Goal: Task Accomplishment & Management: Manage account settings

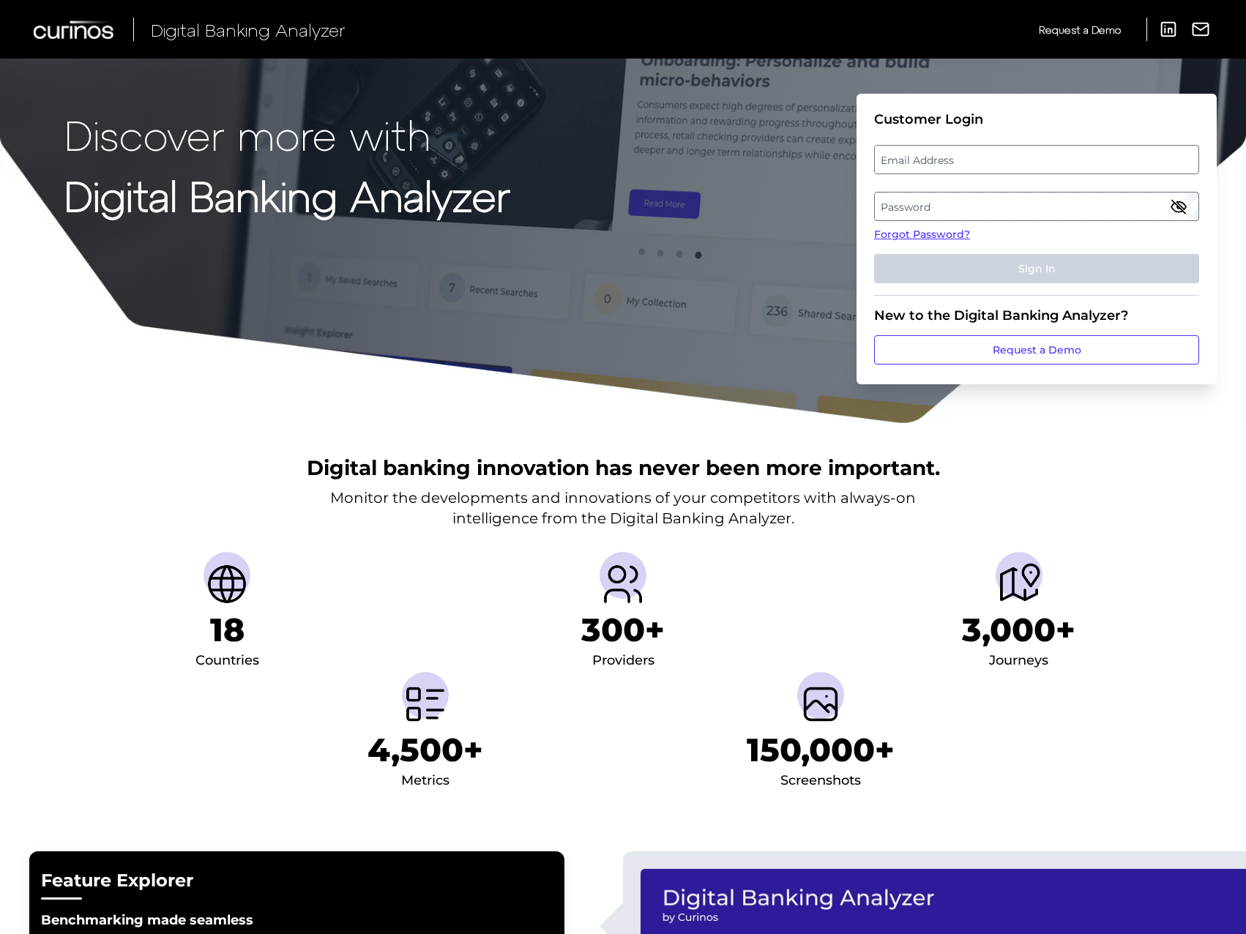
click at [913, 162] on label "Email Address" at bounding box center [1036, 159] width 323 height 26
click at [913, 162] on input "email" at bounding box center [1036, 159] width 325 height 29
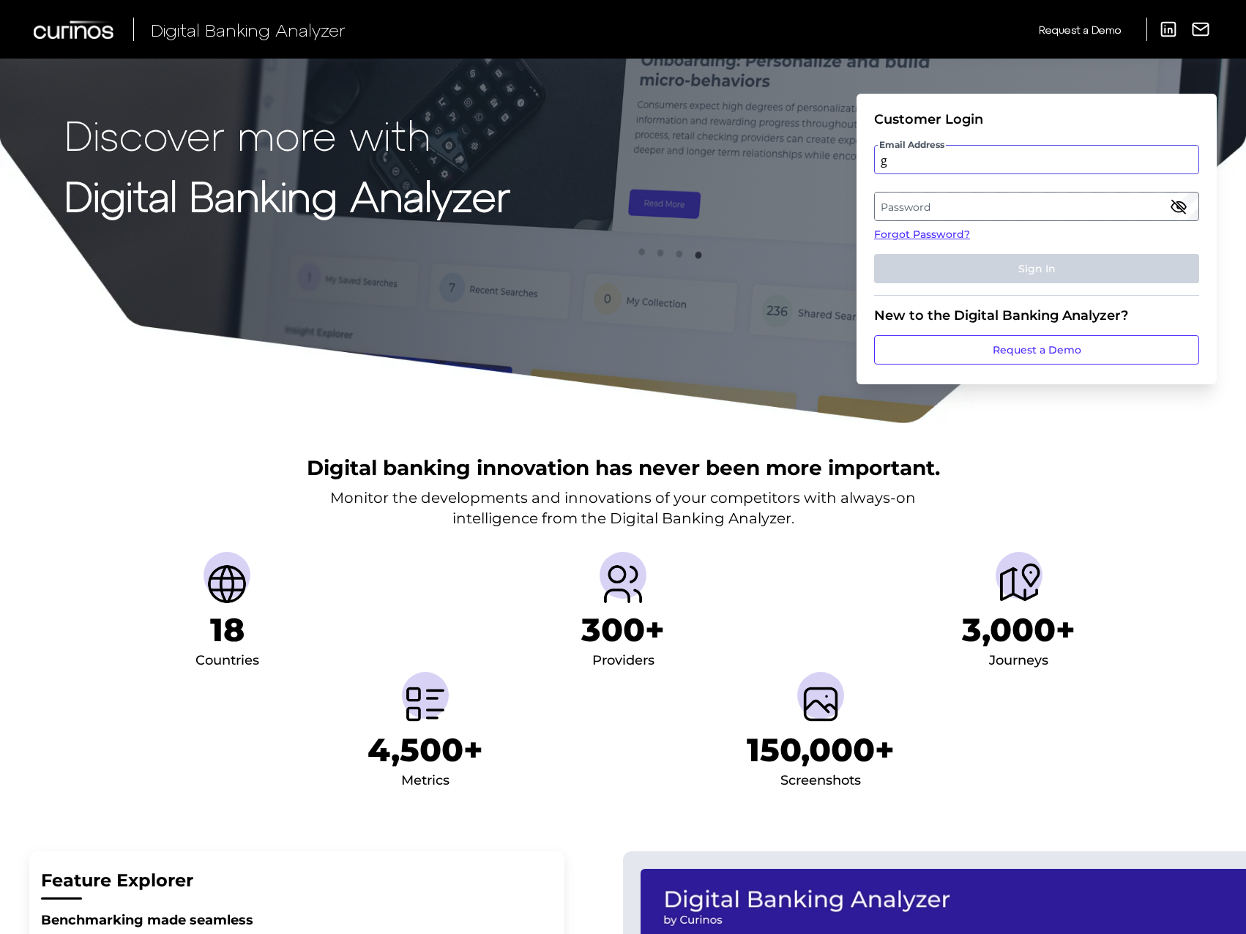
type input "guy.nevison@firstdirect.com"
click at [951, 206] on label "Password" at bounding box center [1036, 206] width 323 height 26
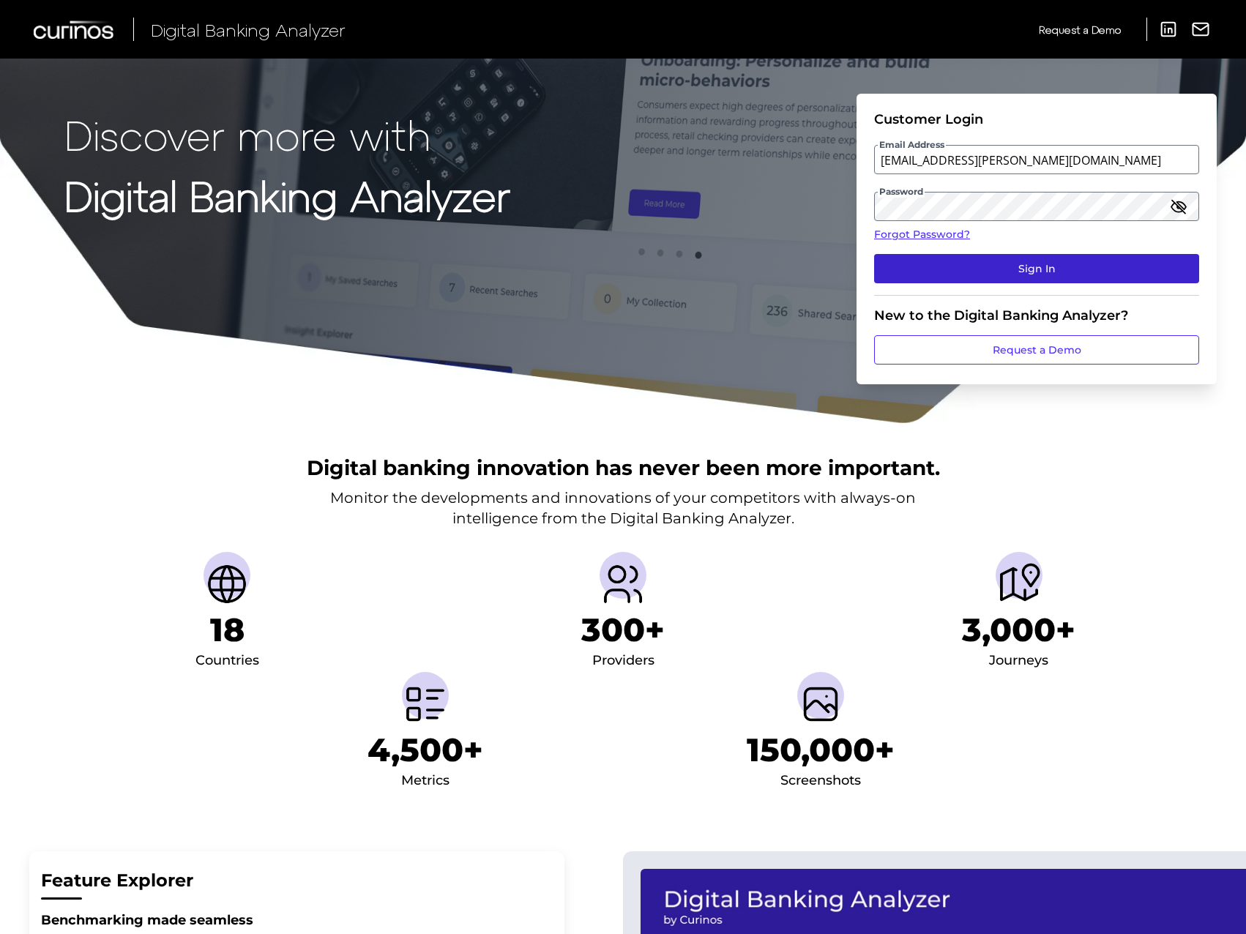
click at [980, 272] on button "Sign In" at bounding box center [1036, 268] width 325 height 29
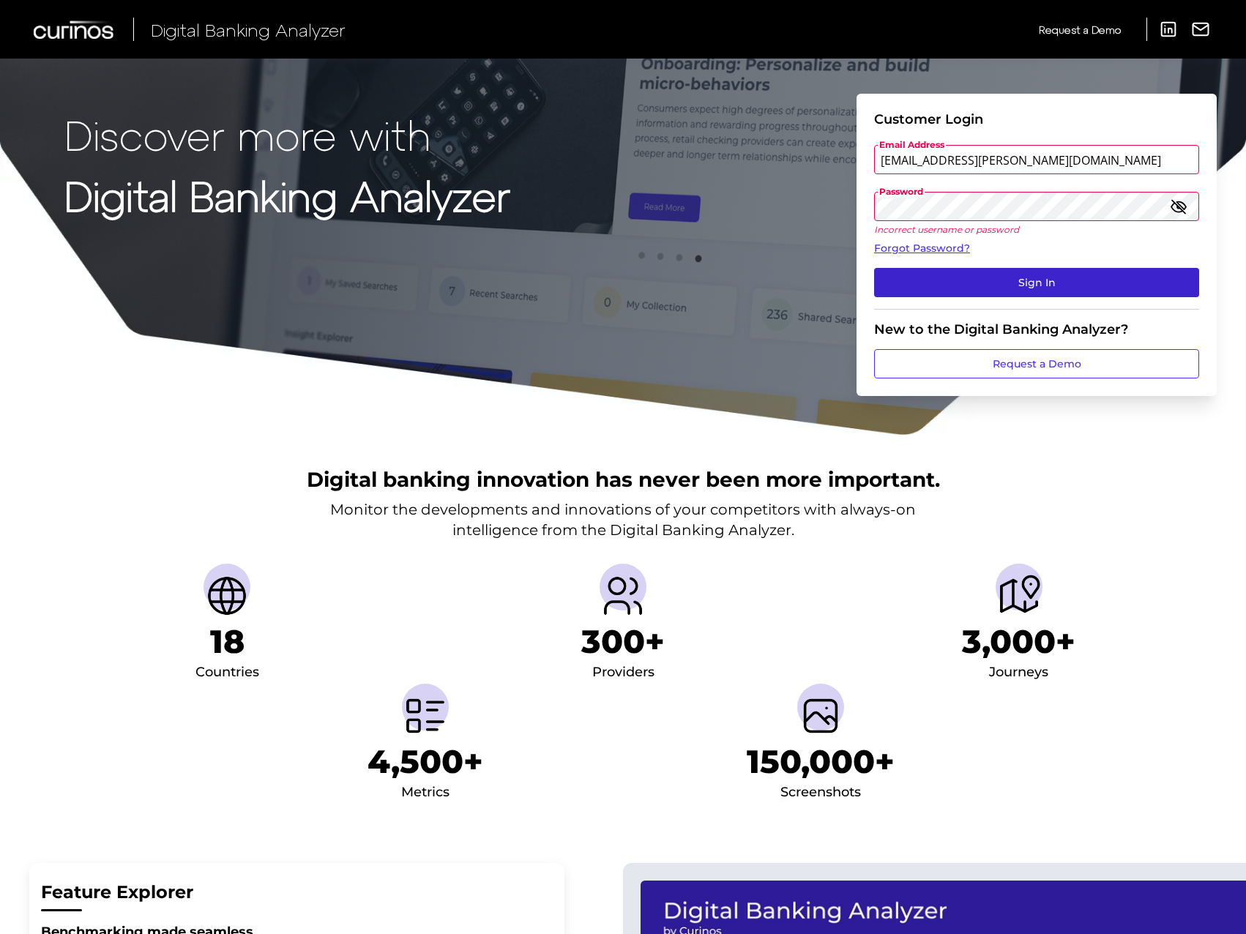
click at [1005, 274] on button "Sign In" at bounding box center [1036, 282] width 325 height 29
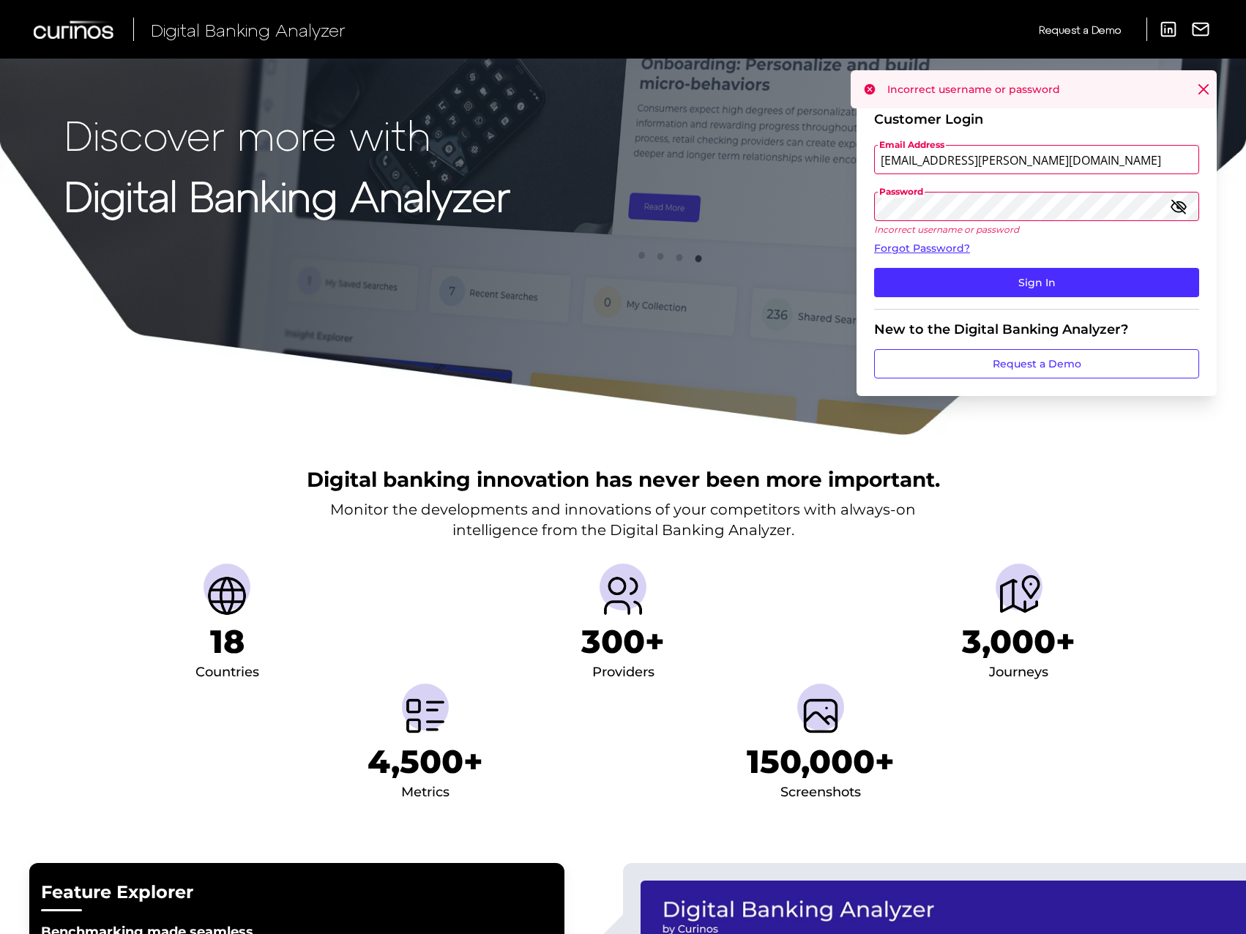
click at [873, 209] on form "Customer Login Email Address guy.nevison@firstdirect.com Password Incorrect use…" at bounding box center [1037, 245] width 360 height 302
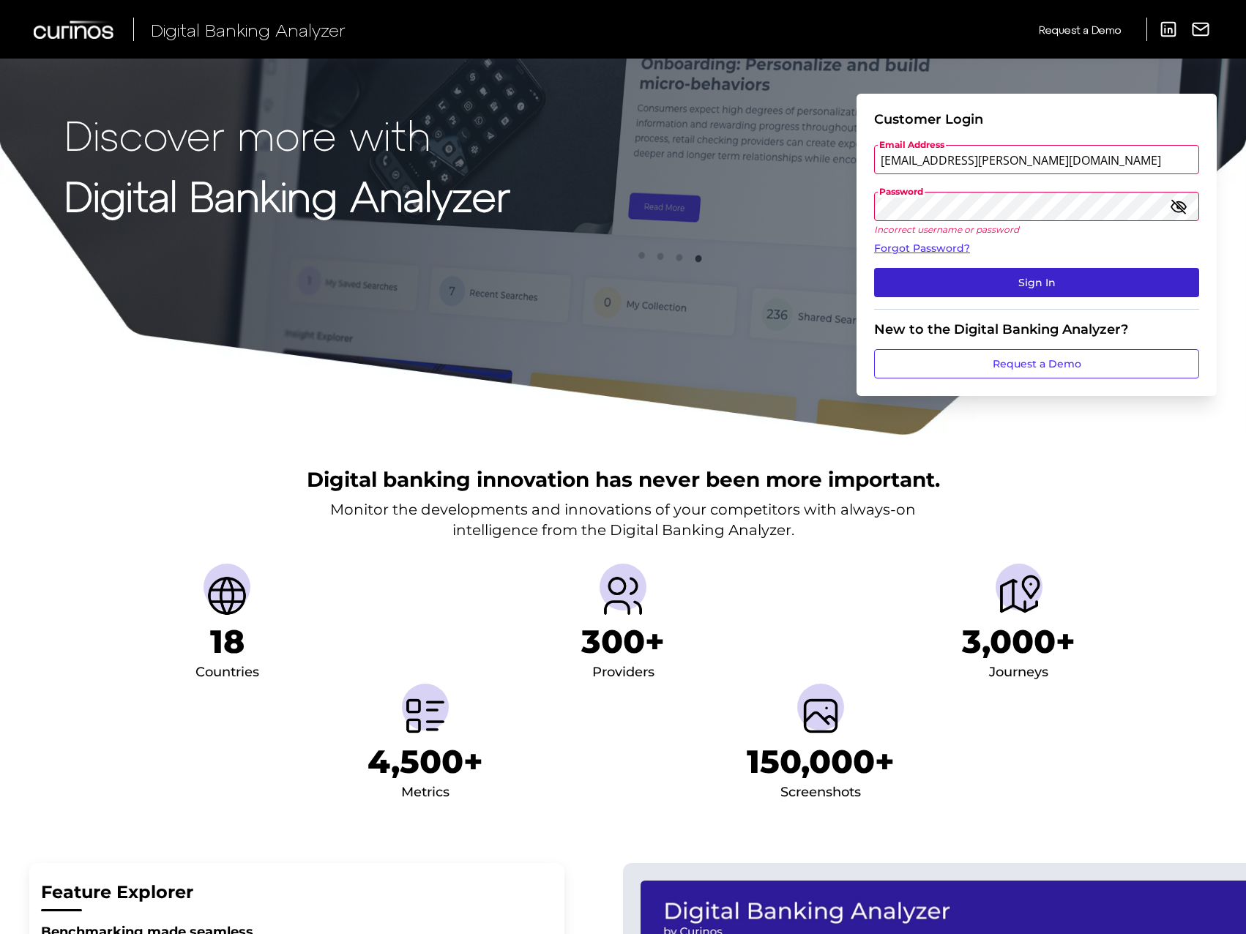
click at [989, 278] on button "Sign In" at bounding box center [1036, 282] width 325 height 29
click at [995, 283] on button "Sign In" at bounding box center [1036, 282] width 325 height 29
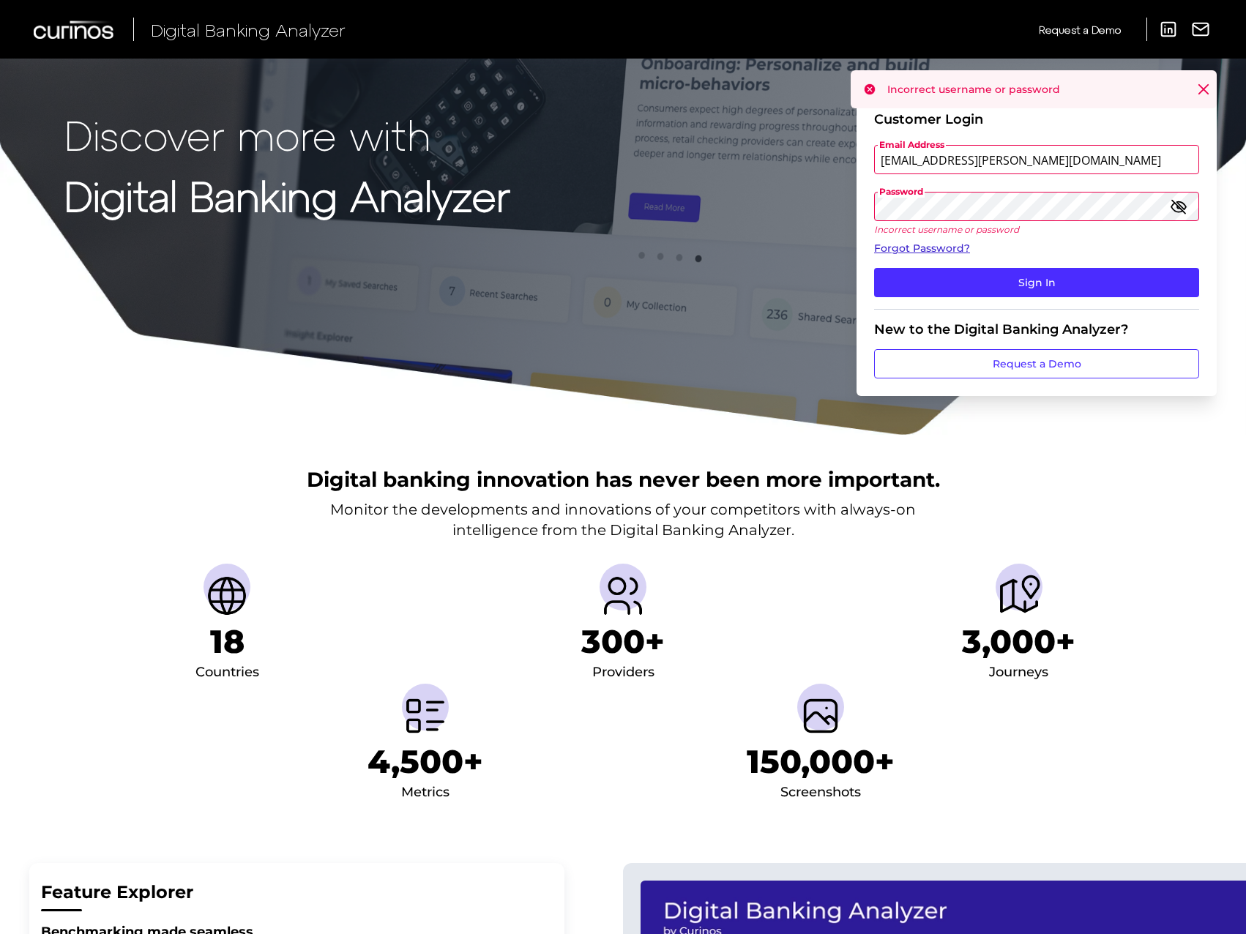
click at [945, 250] on link "Forgot Password?" at bounding box center [1036, 248] width 325 height 15
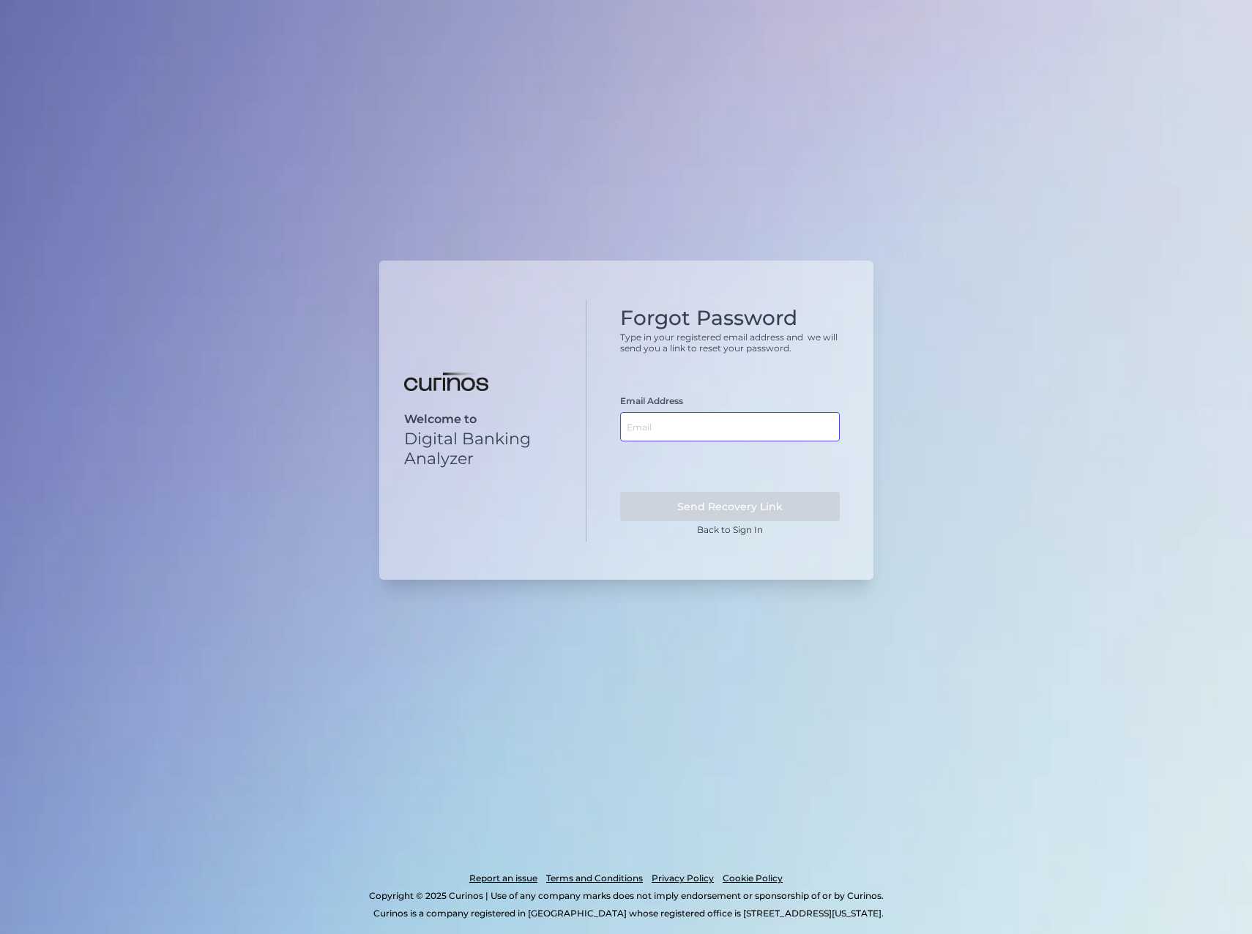
click at [703, 434] on input "text" at bounding box center [730, 426] width 220 height 29
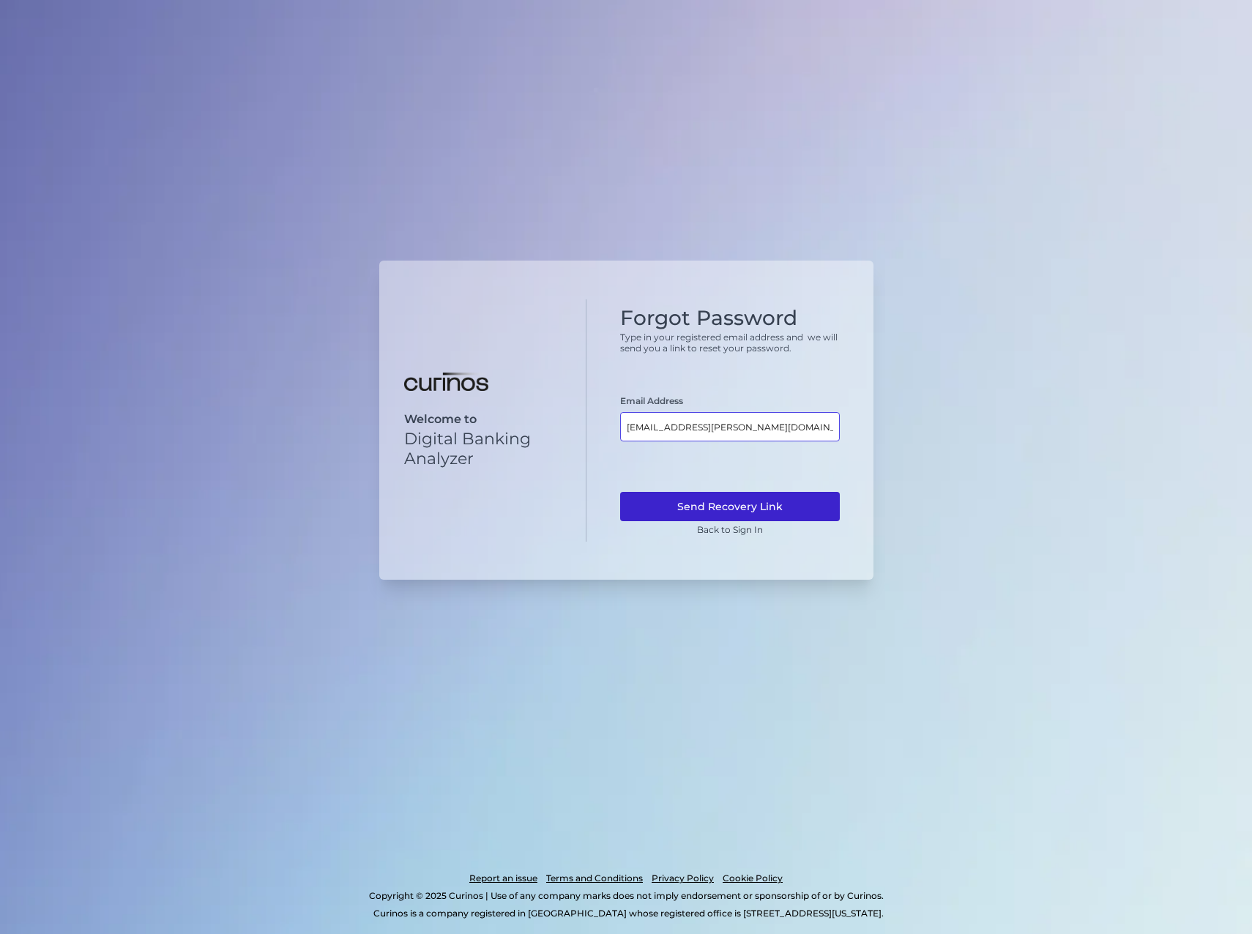
type input "guy.nevison@firstdirect.com"
click at [723, 509] on button "Send Recovery Link" at bounding box center [730, 506] width 220 height 29
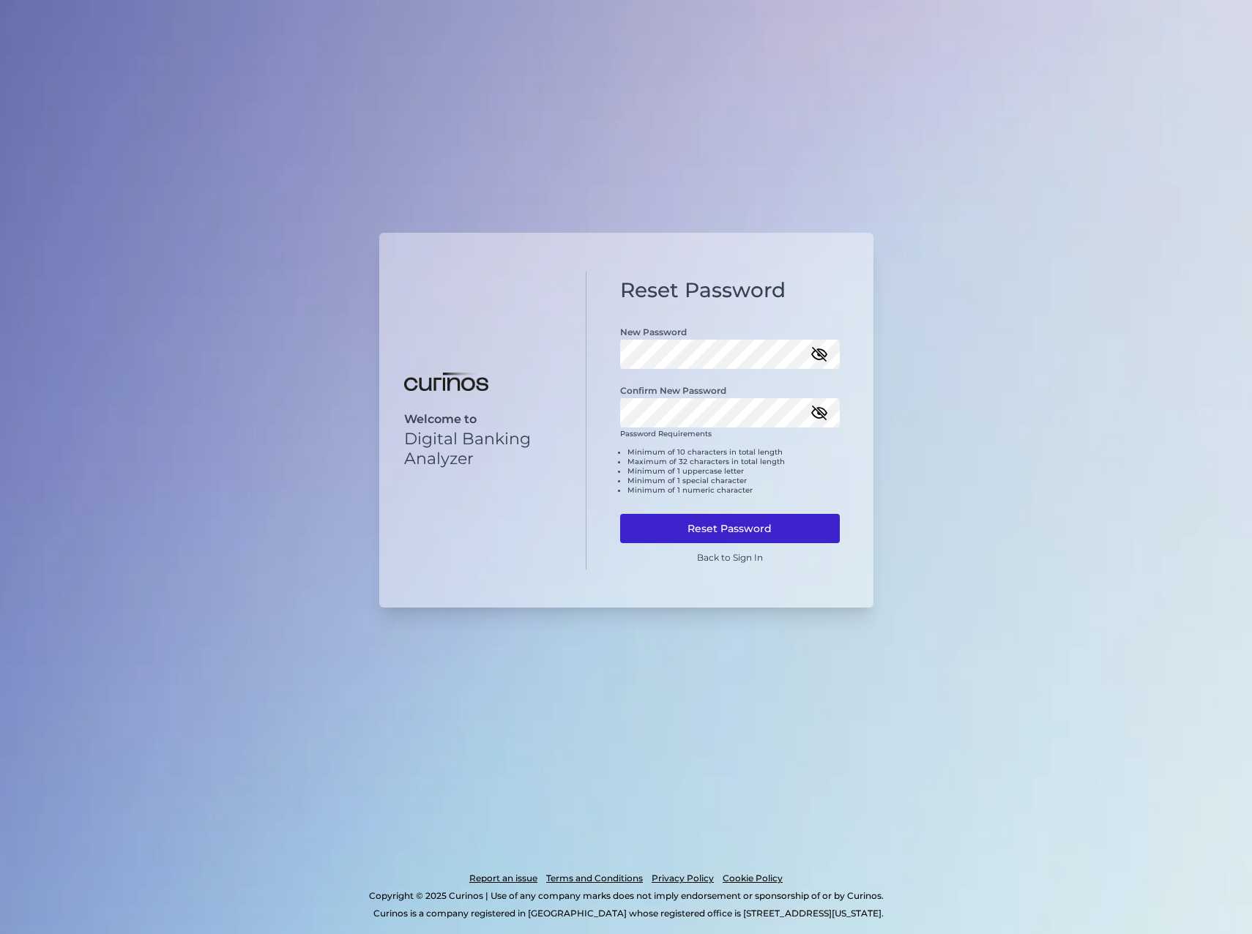
click at [710, 533] on button "Reset Password" at bounding box center [730, 528] width 220 height 29
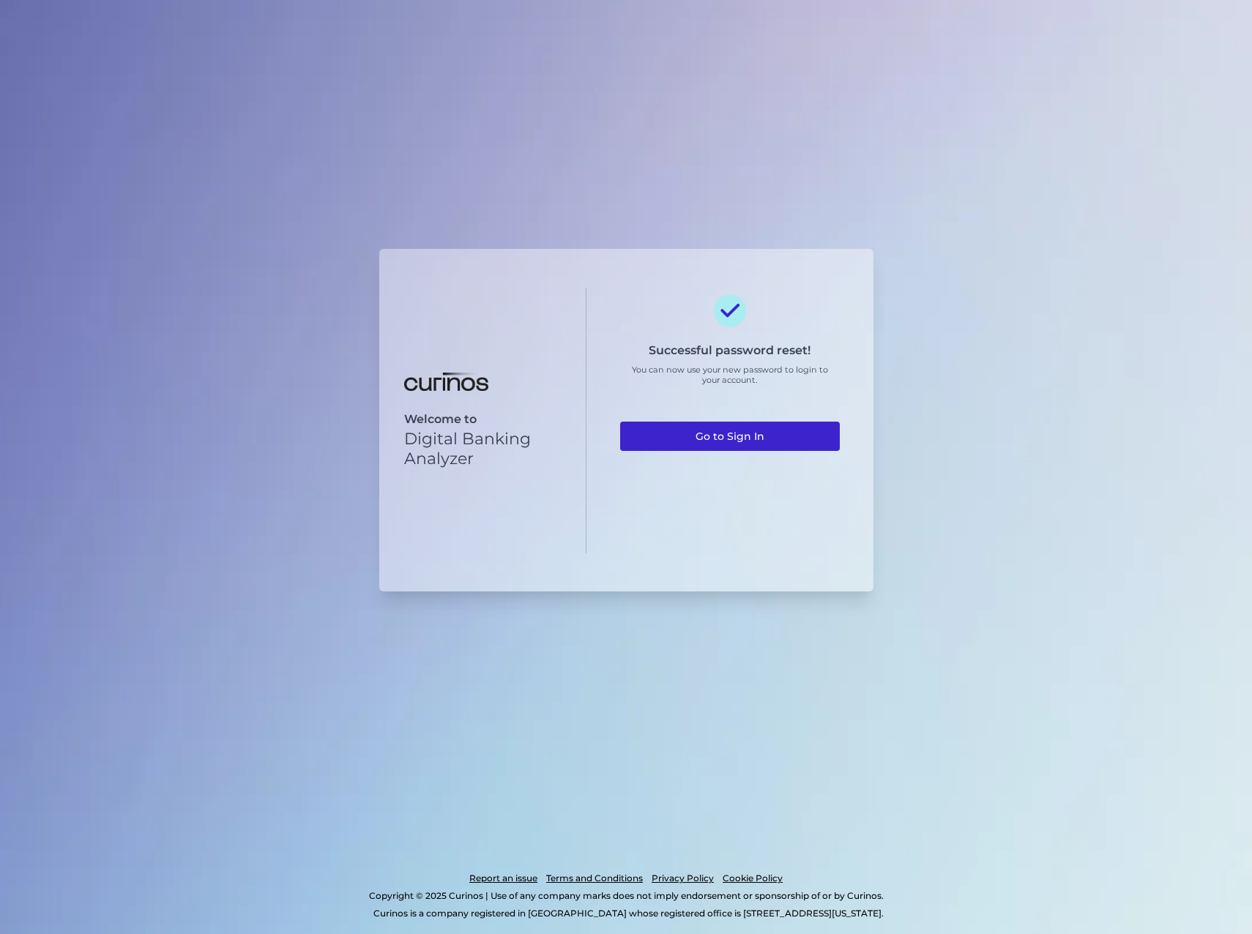
click at [701, 445] on link "Go to Sign In" at bounding box center [730, 436] width 220 height 29
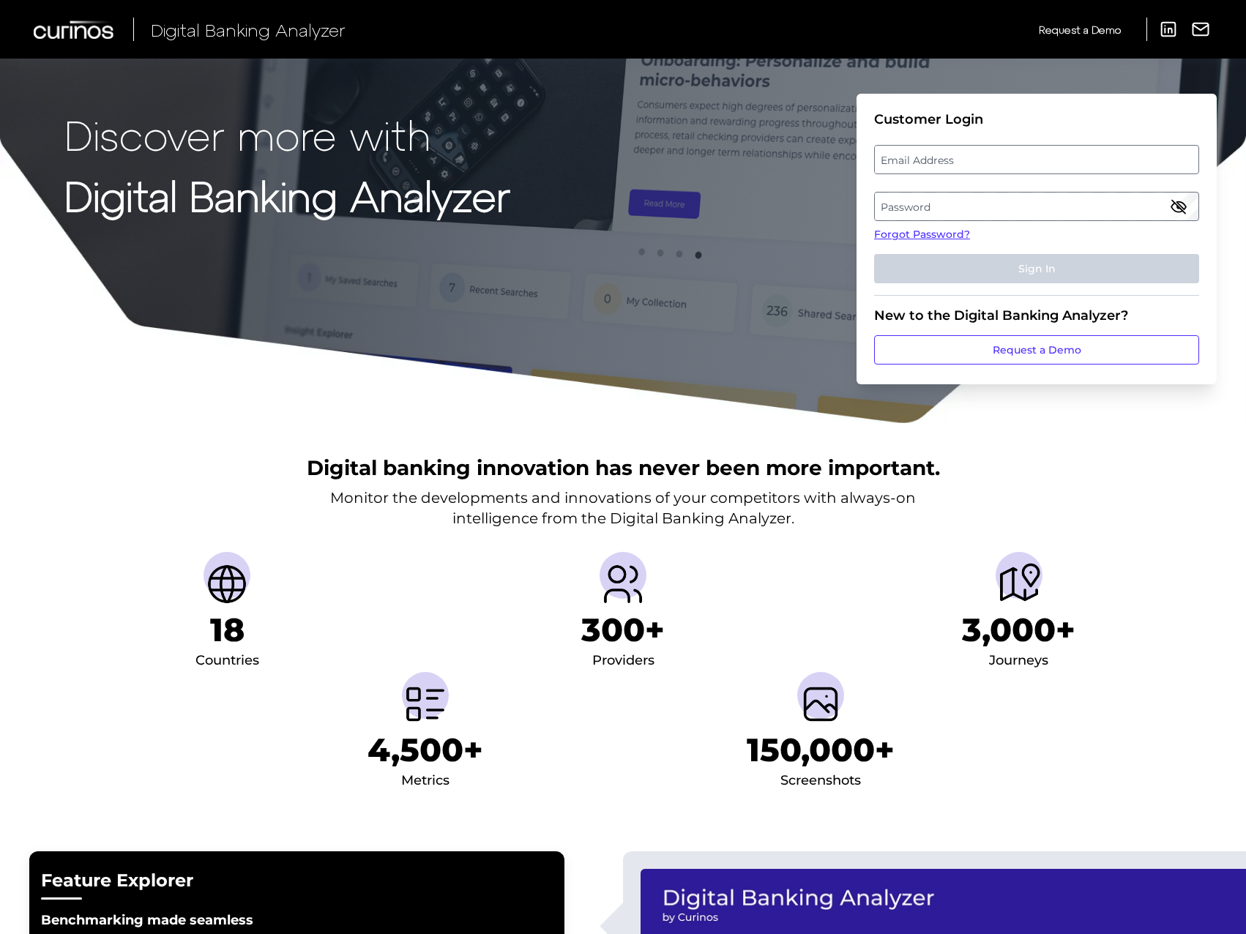
click at [926, 163] on label "Email Address" at bounding box center [1036, 159] width 323 height 26
click at [926, 163] on input "email" at bounding box center [1036, 159] width 325 height 29
type input "guy.nevison@firstdirect.com"
click at [932, 212] on label "Password" at bounding box center [1036, 206] width 323 height 26
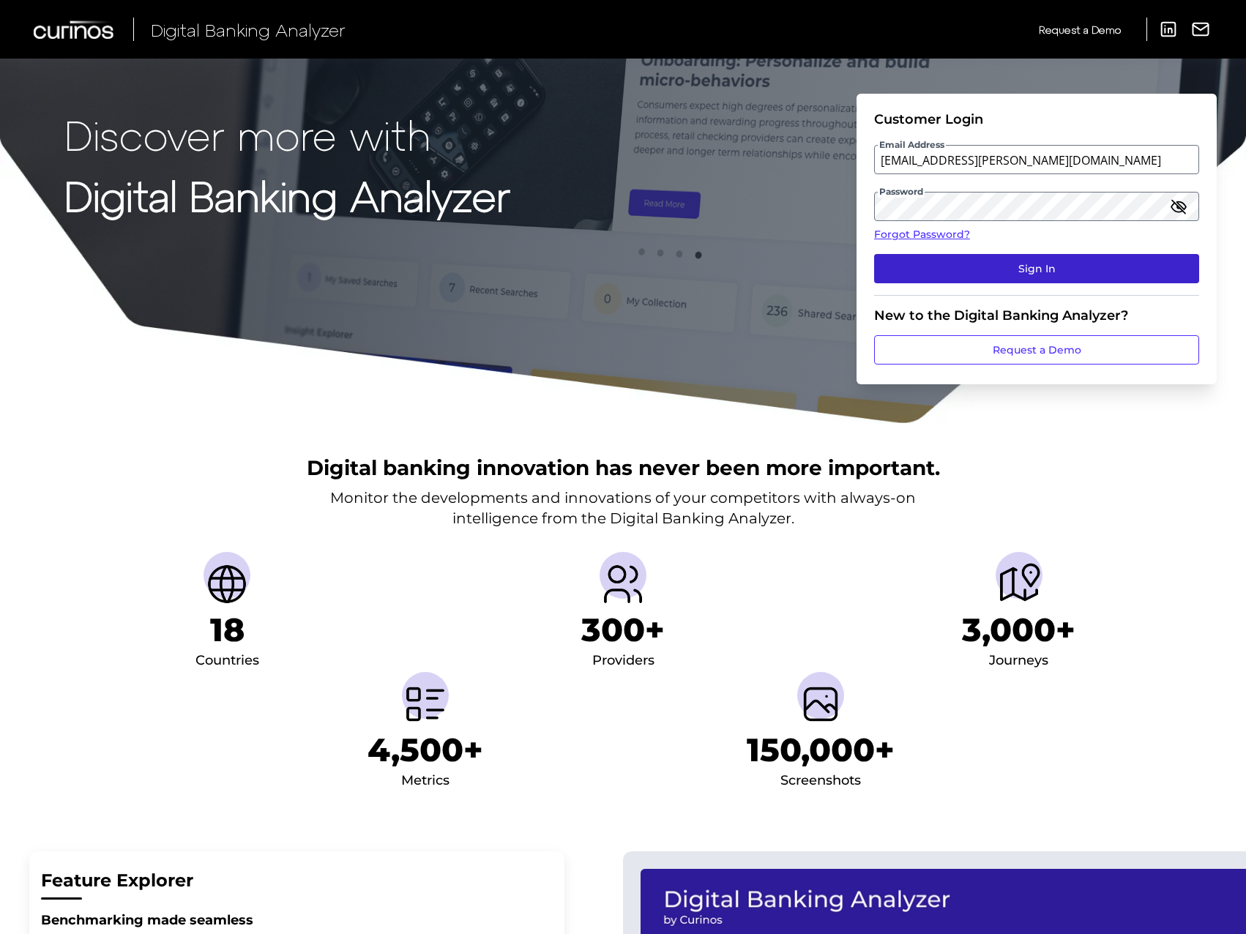
click at [978, 266] on button "Sign In" at bounding box center [1036, 268] width 325 height 29
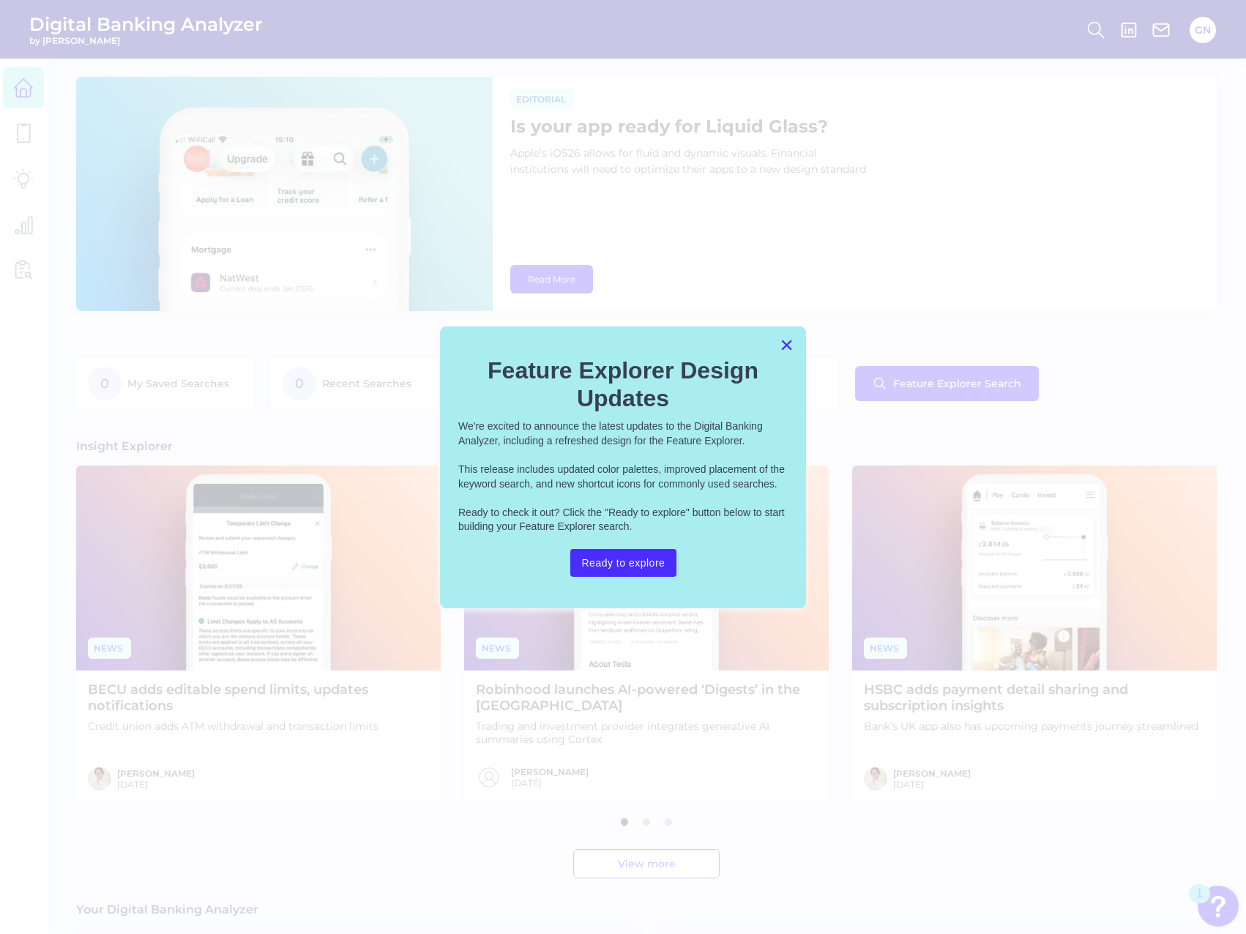
click at [786, 349] on button "×" at bounding box center [787, 344] width 14 height 23
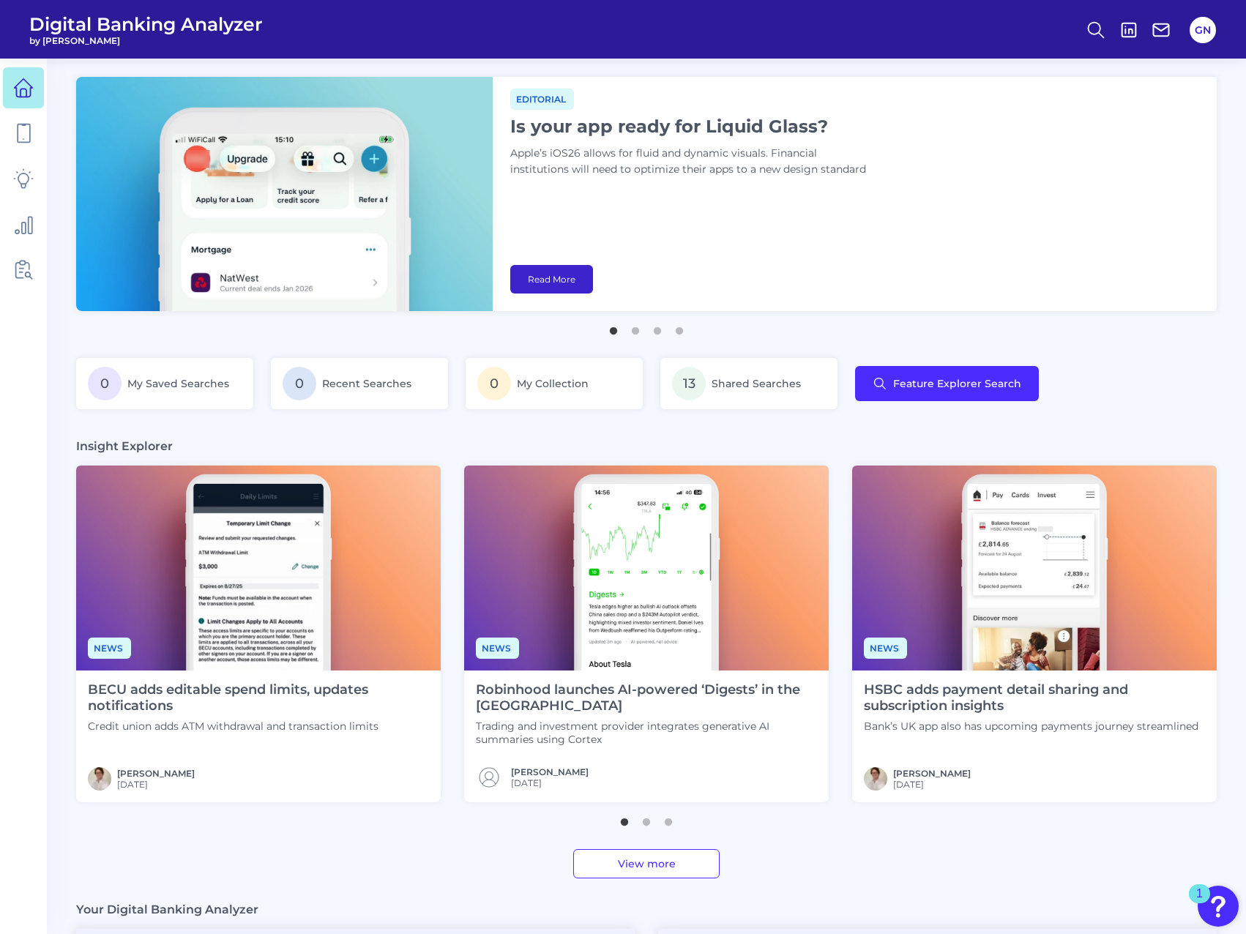
click at [543, 269] on link "Read More" at bounding box center [551, 279] width 83 height 29
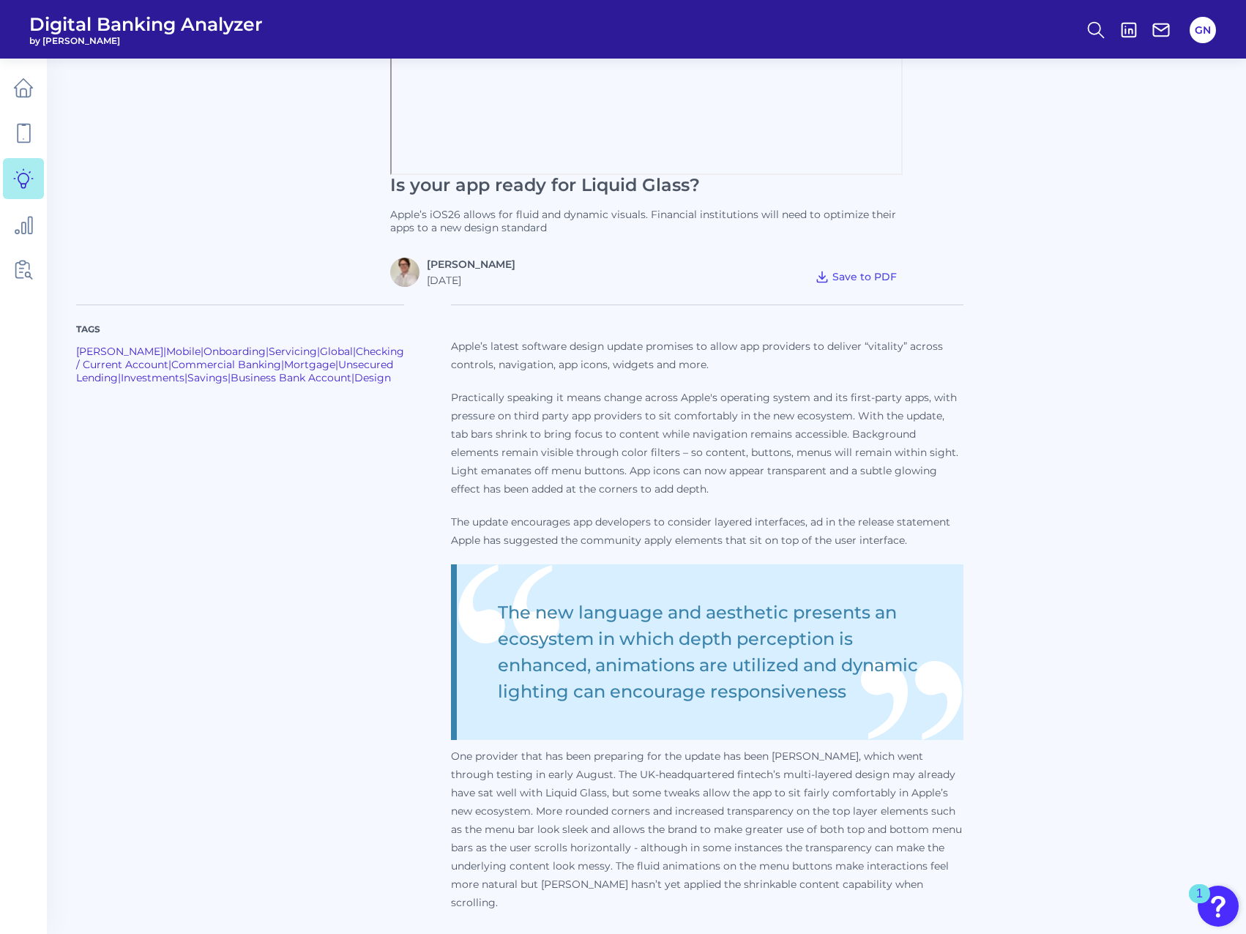
scroll to position [513, 0]
